Goal: Check status: Check status

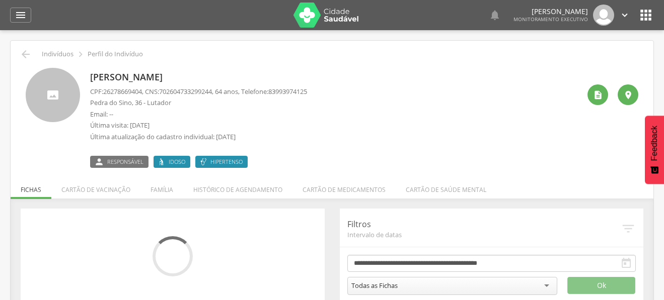
click at [18, 15] on icon "" at bounding box center [21, 15] width 12 height 12
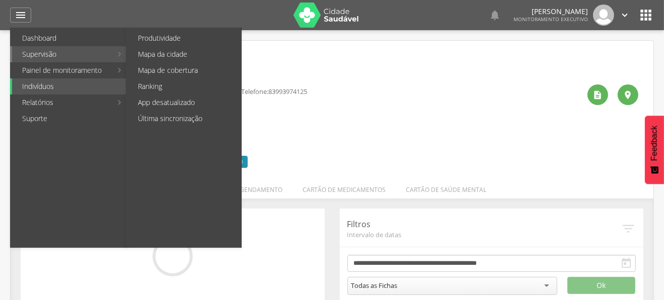
click at [51, 51] on link "Supervisão" at bounding box center [62, 54] width 100 height 16
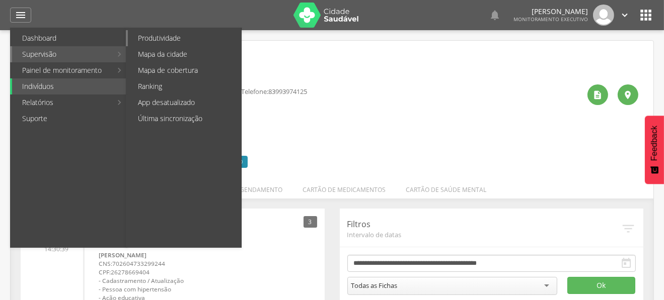
click at [171, 35] on link "Produtividade" at bounding box center [184, 38] width 113 height 16
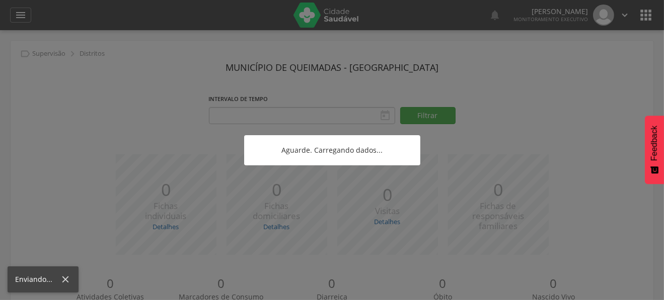
type input "**********"
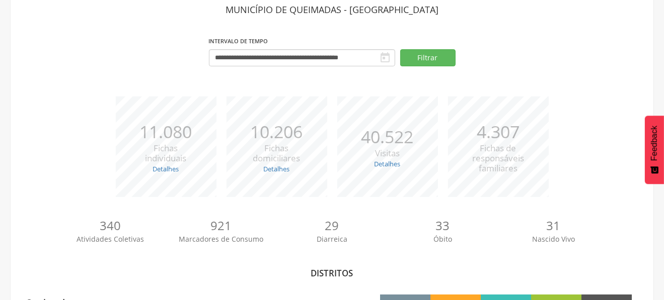
scroll to position [115, 0]
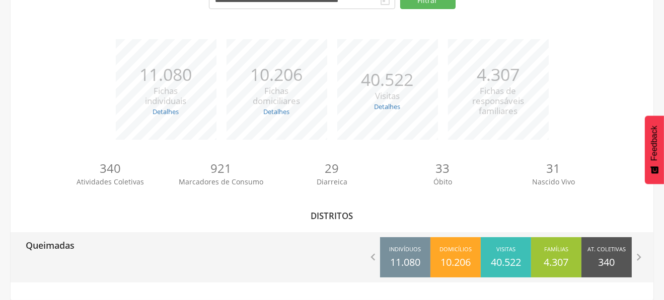
click at [83, 247] on div "Queimadas" at bounding box center [171, 244] width 321 height 25
type input "**********"
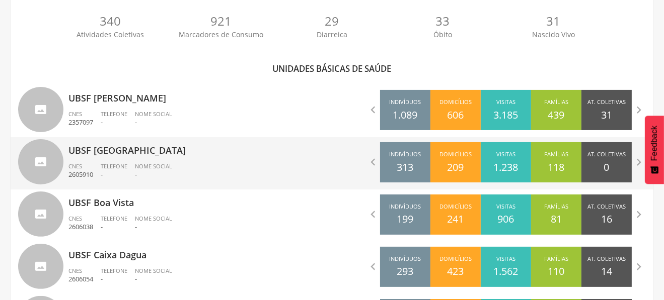
scroll to position [417, 0]
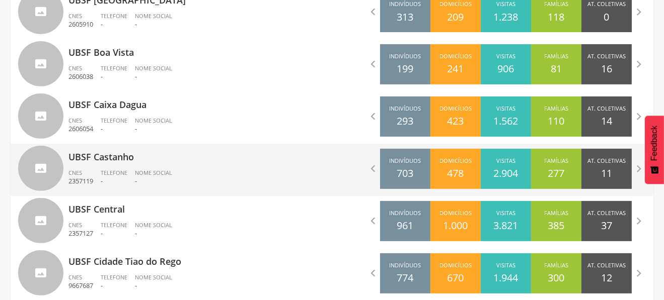
click at [159, 162] on p "UBSF Castanho" at bounding box center [196, 154] width 256 height 20
type input "**********"
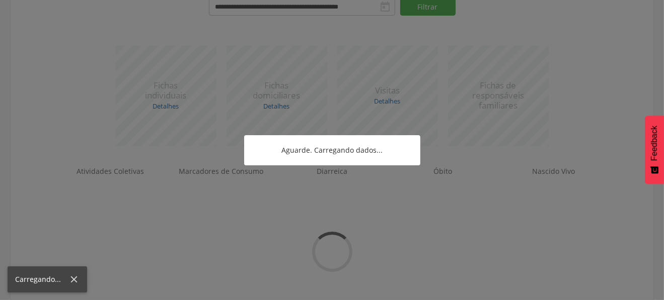
scroll to position [174, 0]
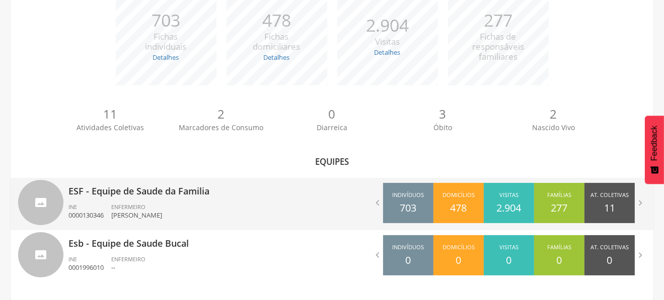
click at [236, 198] on div "ESF - Equipe de Saude da Familia INE 0000130346 ENFERMEIRO Lidia Suzana de [PER…" at bounding box center [196, 204] width 256 height 52
type input "**********"
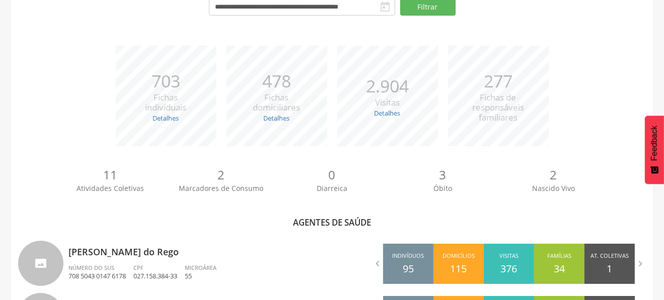
scroll to position [417, 0]
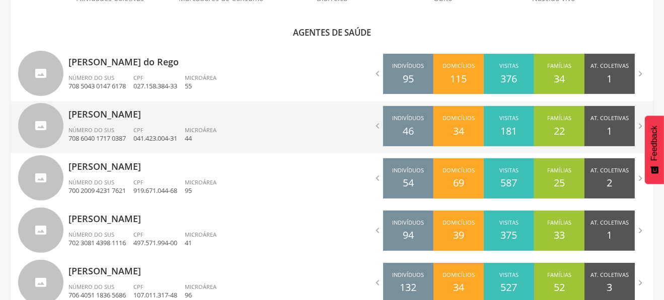
click at [241, 122] on div "[PERSON_NAME] Número do SUS 708 6040 1717 0387 CPF 041.423.004-31 Microárea 44" at bounding box center [196, 127] width 256 height 52
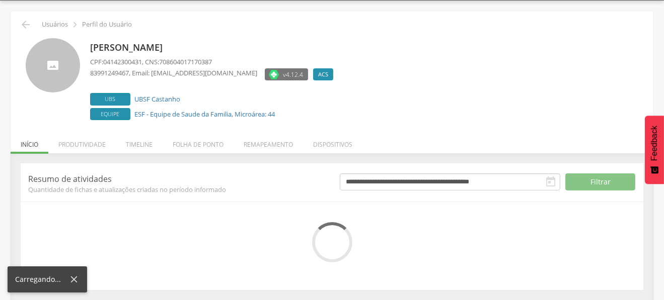
scroll to position [35, 0]
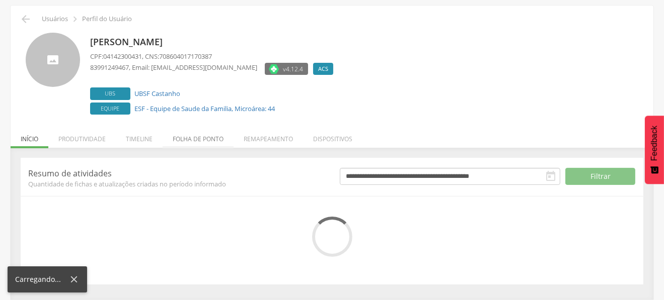
click at [185, 135] on li "Folha de ponto" at bounding box center [198, 137] width 71 height 24
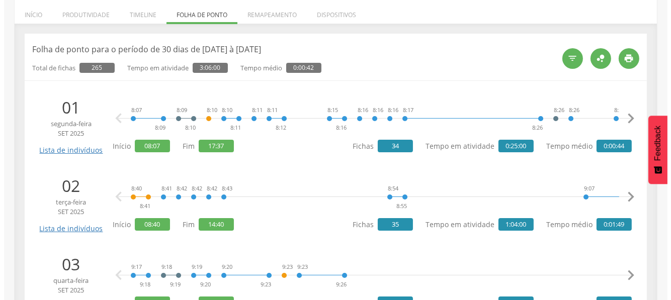
scroll to position [100, 0]
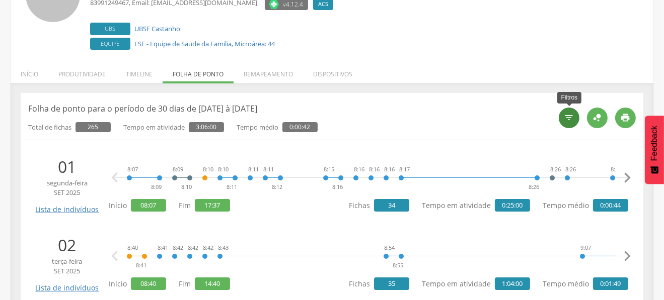
click at [564, 116] on icon "" at bounding box center [569, 118] width 10 height 10
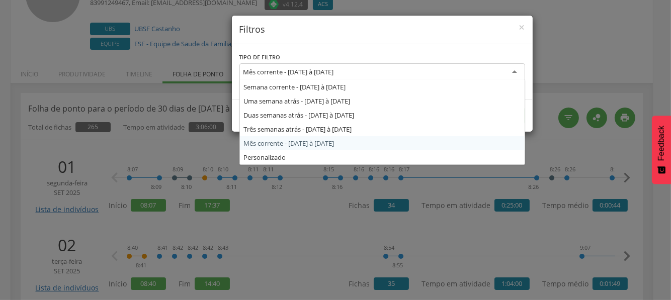
click at [334, 75] on div "Mês corrente - [DATE] à [DATE]" at bounding box center [289, 71] width 91 height 9
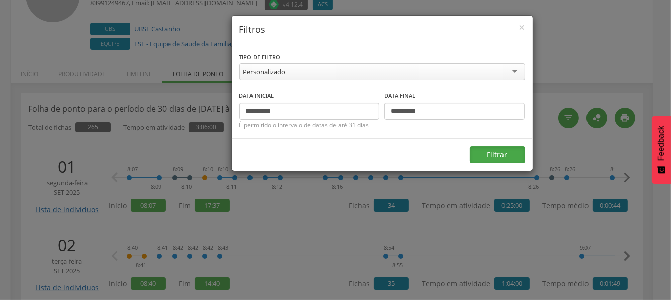
click at [485, 150] on button "Filtrar" at bounding box center [497, 154] width 55 height 17
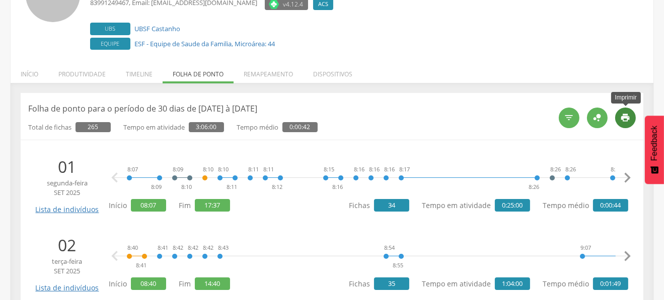
click at [624, 115] on icon "" at bounding box center [625, 118] width 10 height 10
